Goal: Navigation & Orientation: Find specific page/section

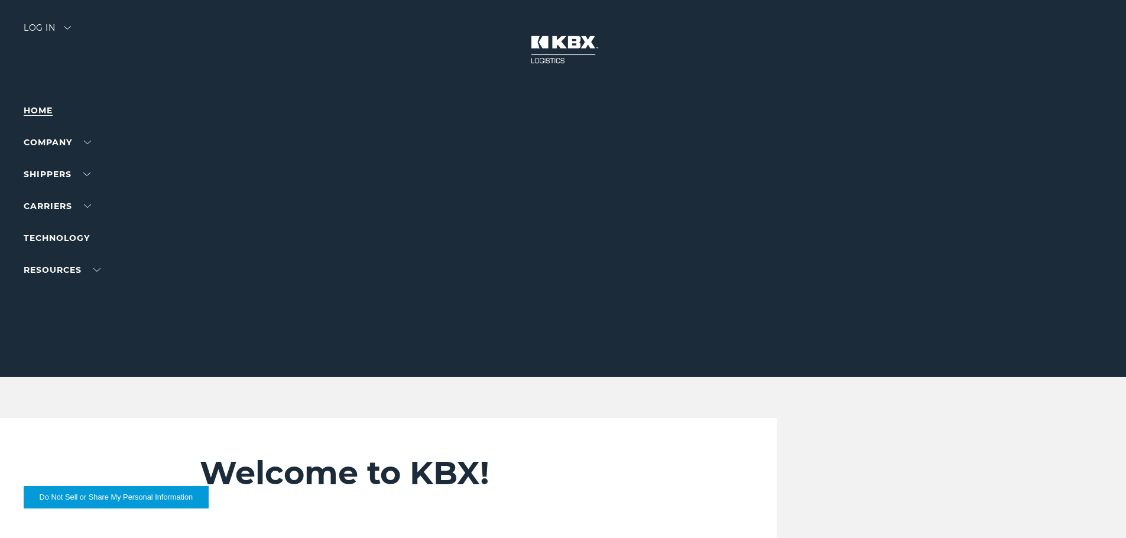
click at [43, 108] on link "Home" at bounding box center [38, 110] width 29 height 11
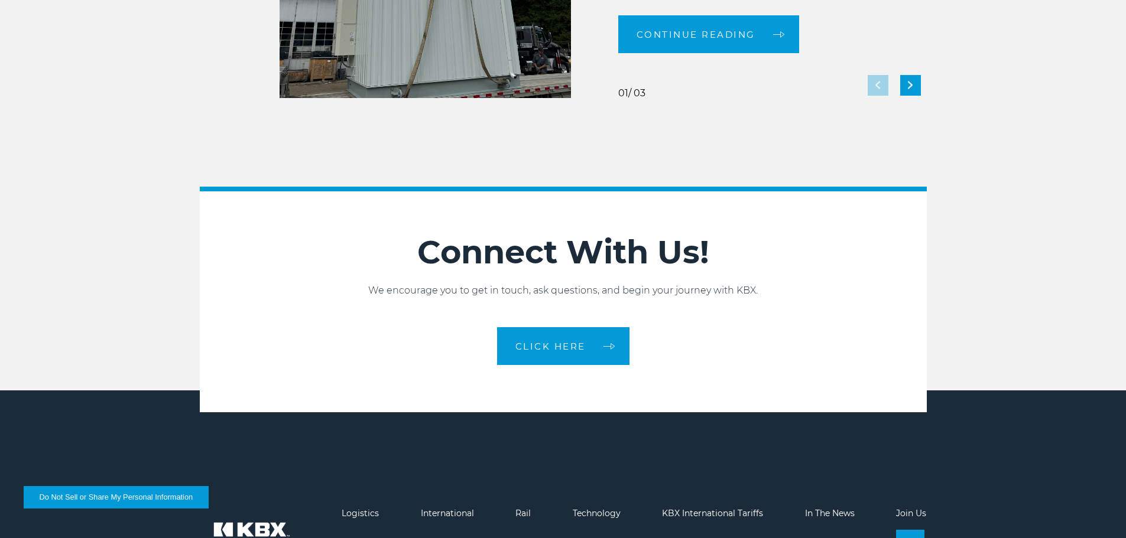
scroll to position [2636, 0]
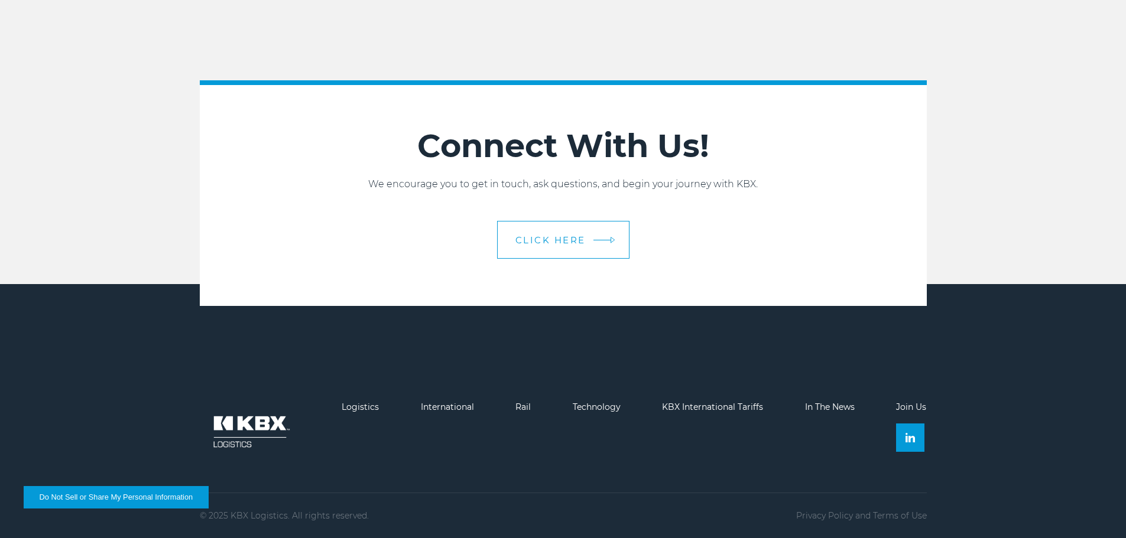
click at [547, 245] on span "CLICK HERE" at bounding box center [550, 240] width 70 height 9
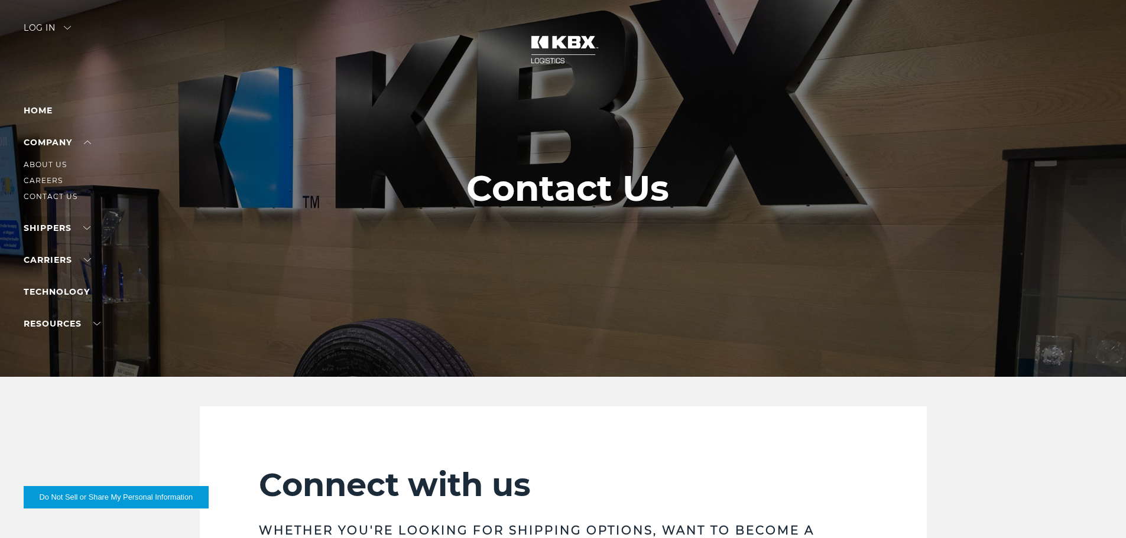
click at [67, 136] on li "Company About Us Careers Contact Us" at bounding box center [75, 169] width 103 height 68
click at [57, 165] on link "About Us" at bounding box center [45, 164] width 43 height 9
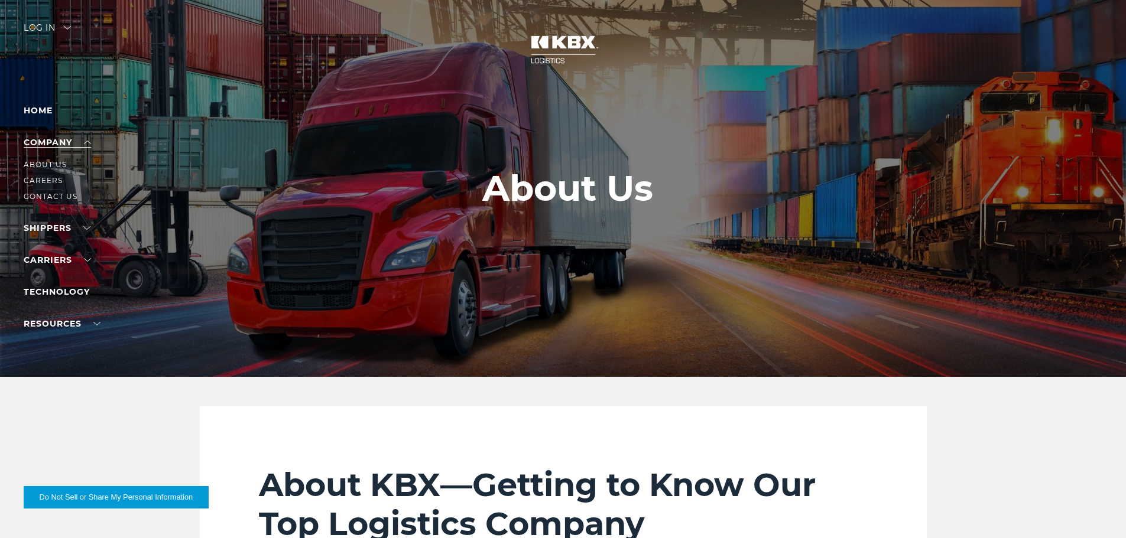
click at [47, 137] on link "Company" at bounding box center [57, 142] width 67 height 11
click at [53, 191] on li "Contact Us" at bounding box center [75, 196] width 103 height 13
click at [57, 197] on link "Contact Us" at bounding box center [51, 196] width 54 height 9
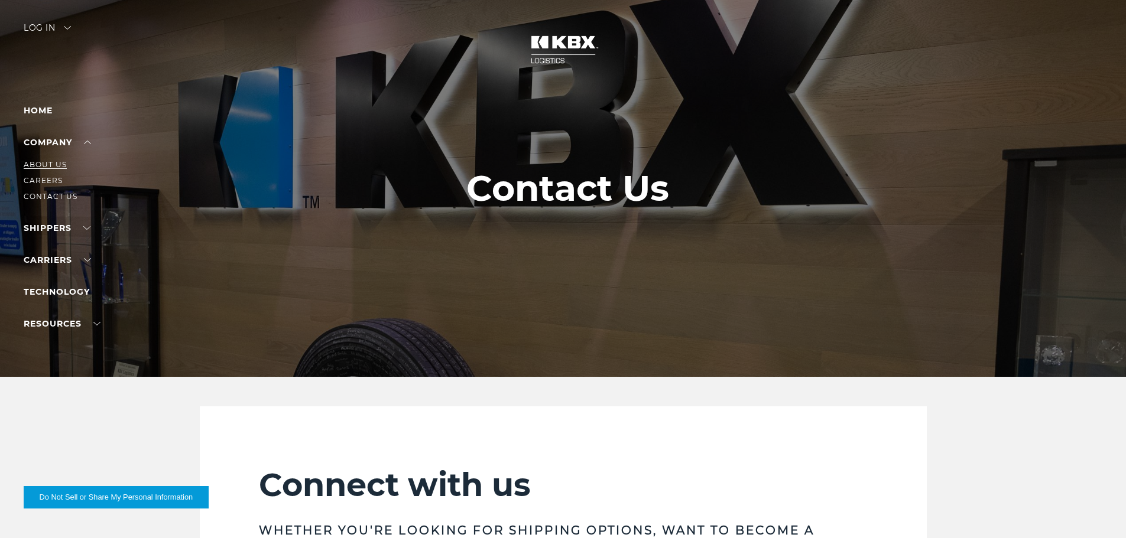
click at [54, 162] on link "About Us" at bounding box center [45, 164] width 43 height 9
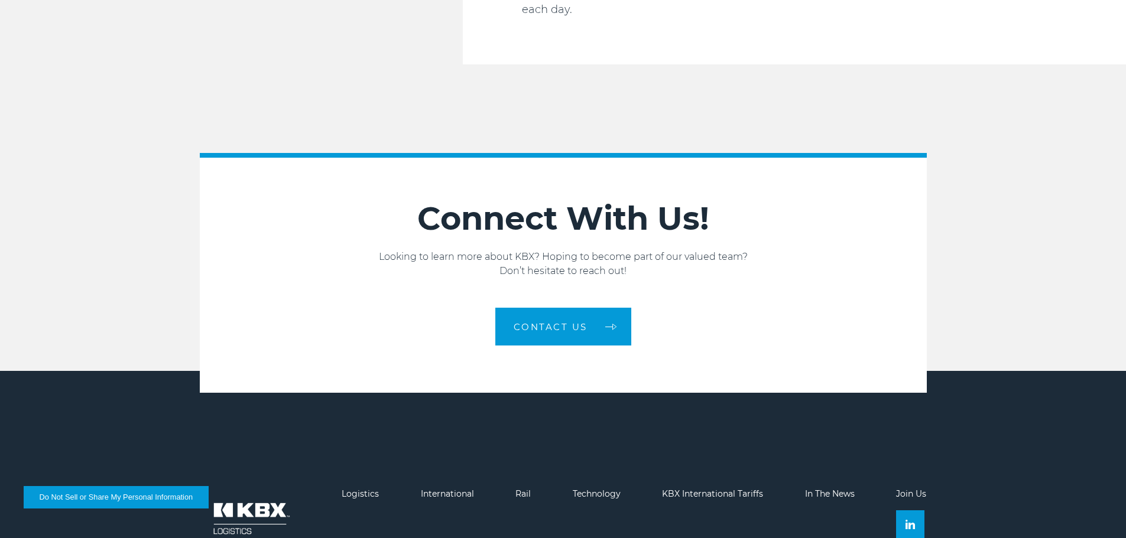
scroll to position [2001, 0]
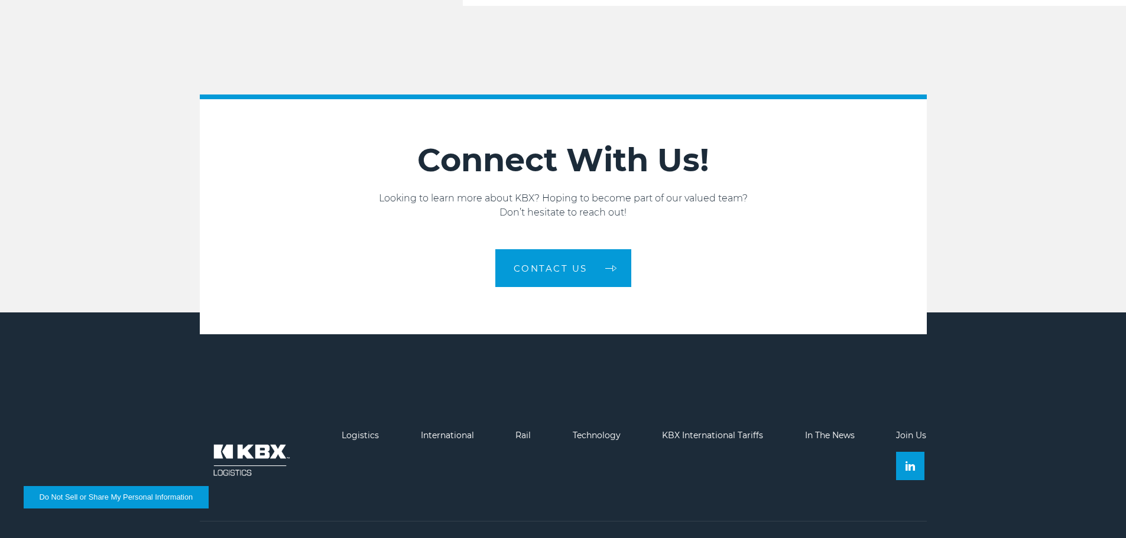
click at [246, 437] on img at bounding box center [250, 460] width 100 height 59
